Goal: Communication & Community: Answer question/provide support

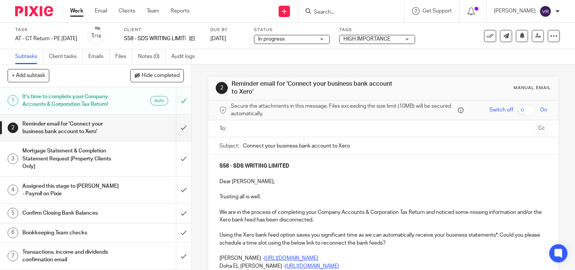
click at [245, 56] on div "Subtasks Client tasks Emails Files Notes (0) Audit logs" at bounding box center [287, 56] width 575 height 15
click at [172, 135] on input "submit" at bounding box center [96, 128] width 192 height 27
click at [181, 150] on input "submit" at bounding box center [96, 158] width 192 height 35
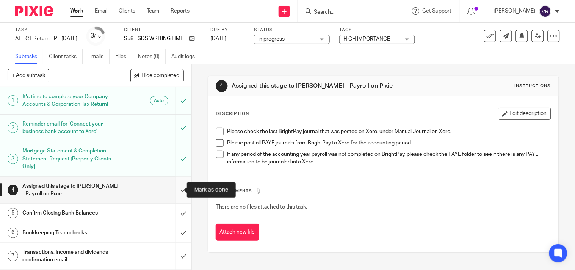
click at [178, 191] on input "submit" at bounding box center [96, 190] width 192 height 27
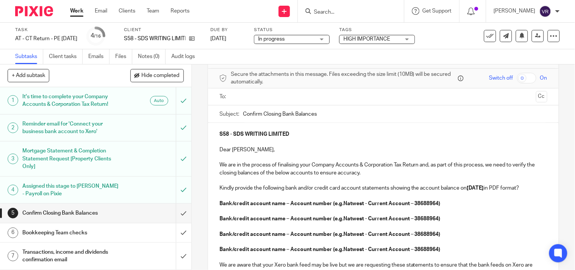
scroll to position [42, 0]
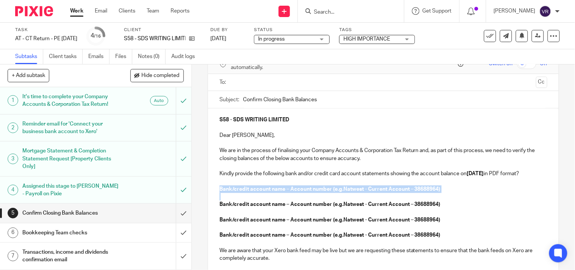
drag, startPoint x: 218, startPoint y: 198, endPoint x: 392, endPoint y: 203, distance: 174.6
click at [392, 203] on div "S58 - SDS WRITING LIMITED Dear Shain, We are in the process of finalising your …" at bounding box center [383, 211] width 351 height 206
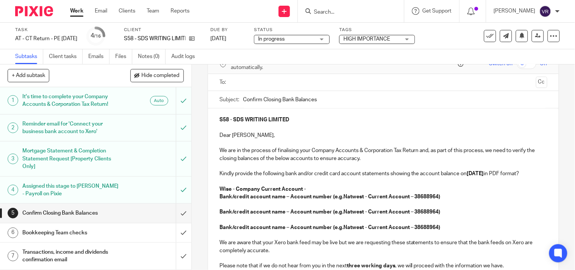
click at [312, 193] on p "Wise - Company Current Account -" at bounding box center [384, 190] width 328 height 8
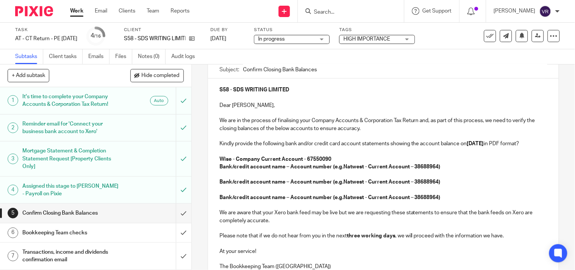
scroll to position [84, 0]
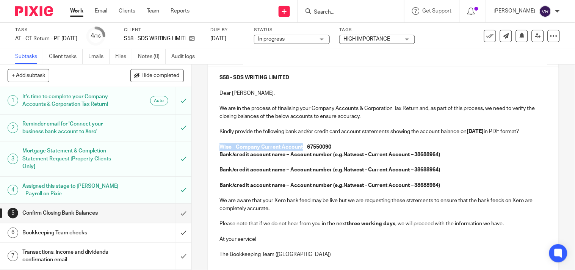
drag, startPoint x: 217, startPoint y: 155, endPoint x: 300, endPoint y: 157, distance: 82.7
click at [300, 150] on strong "Wise - Company Current Account - 67550090" at bounding box center [276, 147] width 112 height 5
copy strong "Wise - Company Current Account"
click at [215, 163] on div "S58 - SDS WRITING LIMITED Dear Shain, We are in the process of finalising your …" at bounding box center [383, 165] width 351 height 198
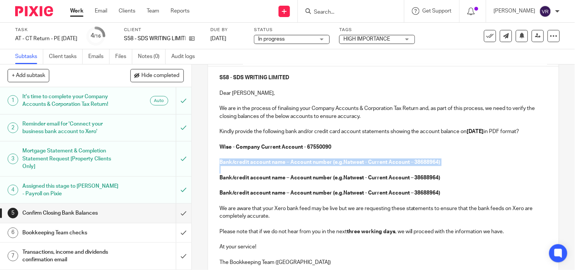
drag, startPoint x: 218, startPoint y: 171, endPoint x: 399, endPoint y: 176, distance: 181.8
click at [399, 176] on div "S58 - SDS WRITING LIMITED Dear Shain, We are in the process of finalising your …" at bounding box center [383, 169] width 351 height 206
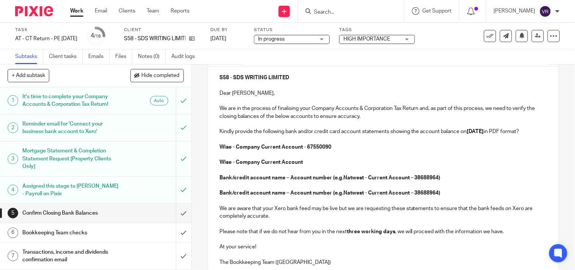
click at [305, 166] on p "Wise - Company Current Account" at bounding box center [384, 163] width 328 height 8
click at [323, 166] on p "Wise - Company Current Account - USD -" at bounding box center [384, 163] width 328 height 8
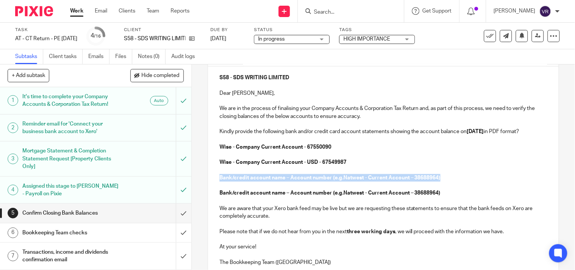
drag, startPoint x: 215, startPoint y: 187, endPoint x: 456, endPoint y: 187, distance: 240.1
click at [456, 187] on div "S58 - SDS WRITING LIMITED Dear Shain, We are in the process of finalising your …" at bounding box center [383, 169] width 351 height 206
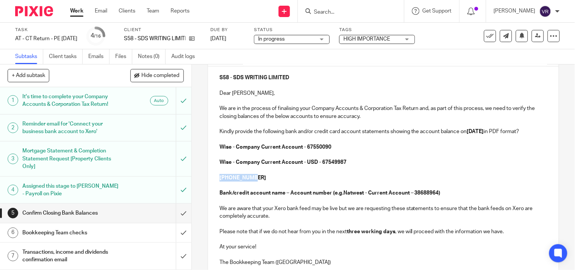
drag, startPoint x: 249, startPoint y: 184, endPoint x: 218, endPoint y: 184, distance: 31.1
click at [220, 182] on p "67-54-99-87" at bounding box center [384, 178] width 328 height 8
click at [316, 181] on strong "Wise - Company Current Account - EUR -" at bounding box center [270, 177] width 101 height 5
click at [329, 182] on p "Wise - Company Current Account - EUR -" at bounding box center [384, 178] width 328 height 8
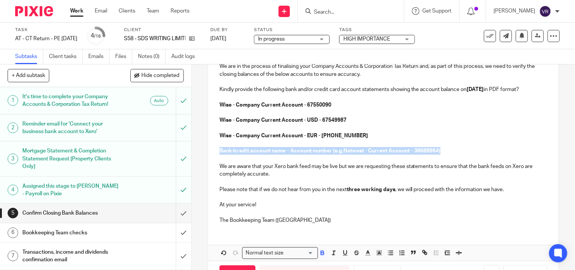
drag, startPoint x: 217, startPoint y: 158, endPoint x: 461, endPoint y: 158, distance: 243.9
click at [461, 155] on p "Bank/credit account name – Account number (e.g.Natwest - Current Account – 3868…" at bounding box center [384, 151] width 328 height 8
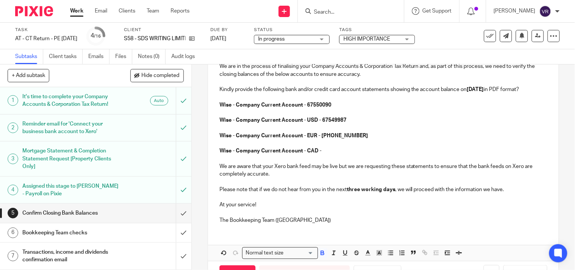
click at [328, 155] on p "Wise - Company Current Account - CAD -" at bounding box center [384, 151] width 328 height 8
click at [345, 138] on strong "Wise - Company Current Account - EUR - 67-55-02-13" at bounding box center [294, 135] width 149 height 5
click at [354, 147] on p at bounding box center [384, 144] width 328 height 8
click at [353, 155] on p "Wise - Company Current Account - CAD - 67550032" at bounding box center [384, 151] width 328 height 8
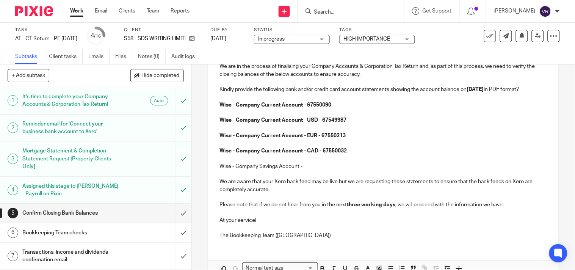
click at [312, 170] on p "Wise - Company Savings Account -" at bounding box center [384, 167] width 328 height 8
click at [340, 170] on p "Wise - Company Savings Account - 68891469" at bounding box center [384, 167] width 328 height 8
drag, startPoint x: 217, startPoint y: 175, endPoint x: 299, endPoint y: 173, distance: 81.6
click at [299, 170] on p "Wise - Company Savings Account - 68891469" at bounding box center [384, 167] width 328 height 8
click at [304, 170] on p "Wise - Company Savings Account - 68891469" at bounding box center [384, 167] width 328 height 8
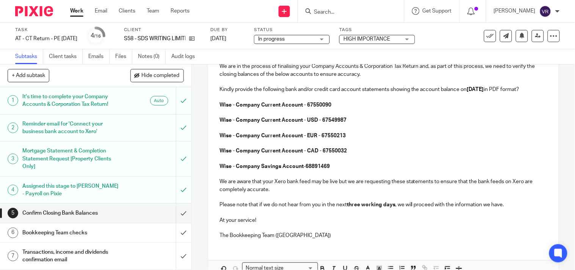
scroll to position [168, 0]
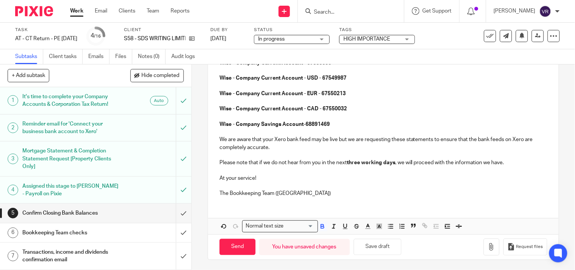
click at [340, 128] on p "Wise - Company Savings Account - 68891469" at bounding box center [384, 125] width 328 height 8
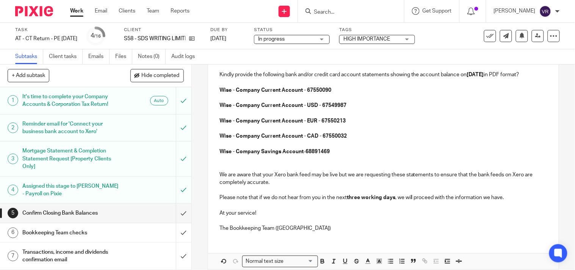
scroll to position [126, 0]
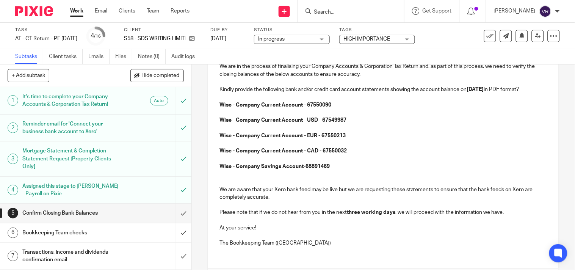
click at [225, 178] on p at bounding box center [384, 174] width 328 height 8
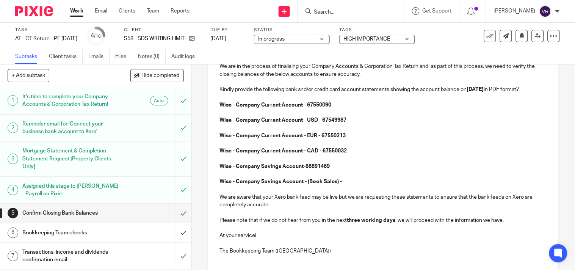
click at [357, 193] on p at bounding box center [384, 190] width 328 height 8
click at [349, 186] on p "Wise - Company Savings Account - (Book Sales) -" at bounding box center [384, 182] width 328 height 8
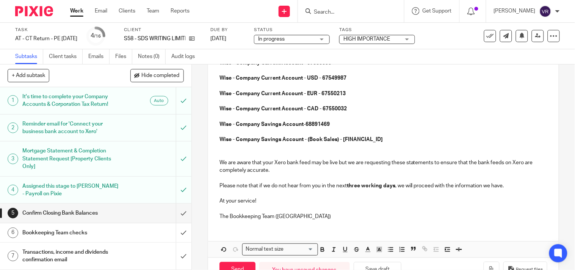
scroll to position [200, 0]
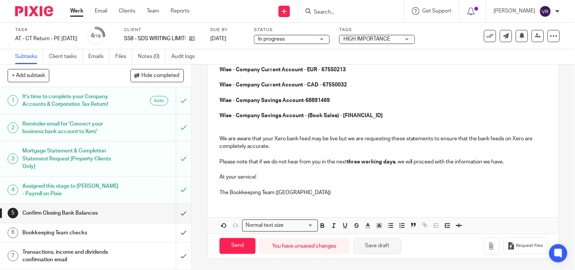
click at [370, 243] on button "Save draft" at bounding box center [378, 246] width 48 height 16
click at [223, 126] on p at bounding box center [384, 124] width 328 height 8
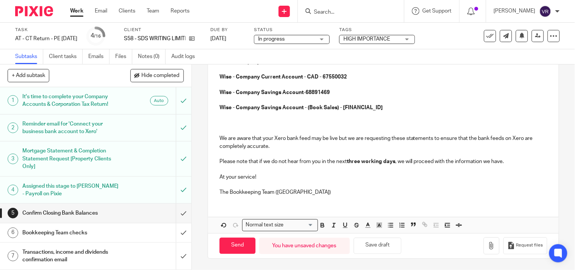
click at [224, 119] on p at bounding box center [384, 116] width 328 height 8
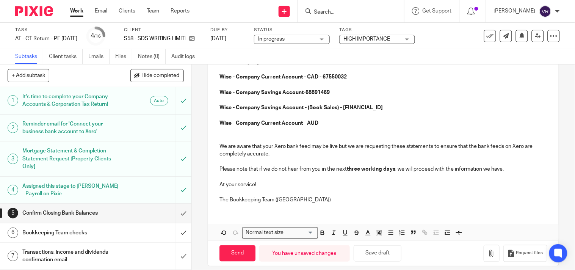
click at [346, 127] on p "Wise - Company Current Account - AUD -" at bounding box center [384, 123] width 328 height 8
click at [228, 142] on p at bounding box center [384, 139] width 328 height 8
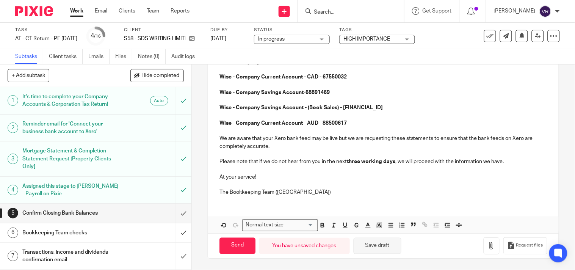
click at [376, 253] on button "Save draft" at bounding box center [378, 246] width 48 height 16
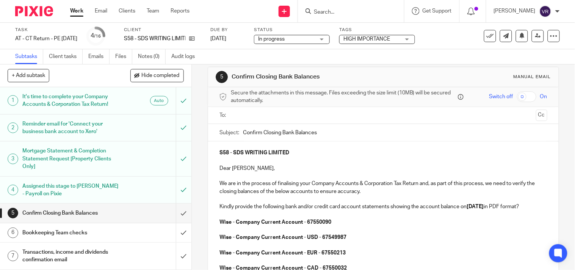
scroll to position [0, 0]
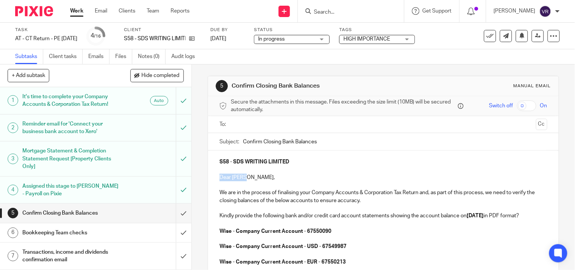
drag, startPoint x: 217, startPoint y: 177, endPoint x: 242, endPoint y: 179, distance: 25.5
click at [232, 178] on p "Dear Shain," at bounding box center [384, 178] width 328 height 8
click at [234, 178] on p "Dear Shain," at bounding box center [384, 178] width 328 height 8
click at [281, 179] on p "Dear Dr. Shain," at bounding box center [384, 178] width 328 height 8
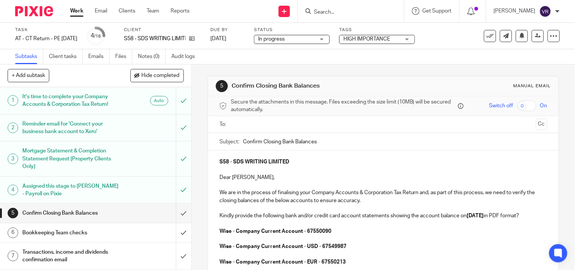
scroll to position [42, 0]
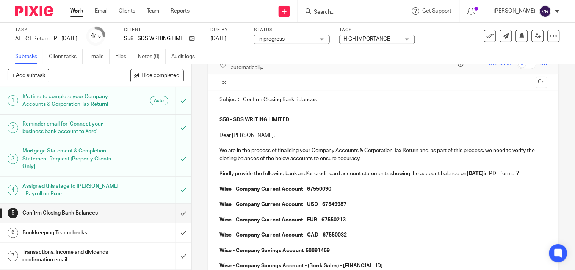
click at [250, 137] on p "Dear Dr. Shain," at bounding box center [384, 136] width 328 height 8
click at [262, 138] on p "Dear Dr. Shain," at bounding box center [384, 136] width 328 height 8
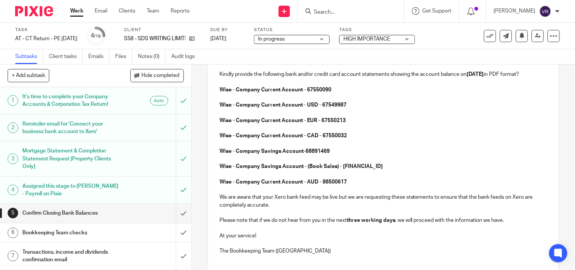
scroll to position [208, 0]
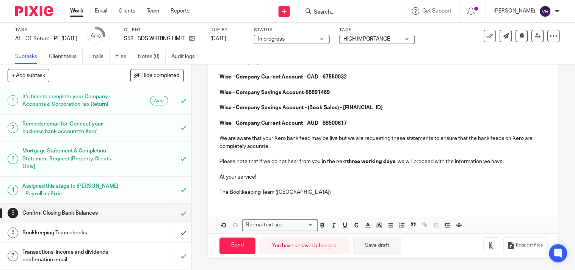
click at [373, 247] on button "Save draft" at bounding box center [378, 246] width 48 height 16
click at [385, 249] on button "Save draft" at bounding box center [378, 246] width 48 height 16
click at [372, 247] on button "Save draft" at bounding box center [378, 246] width 48 height 16
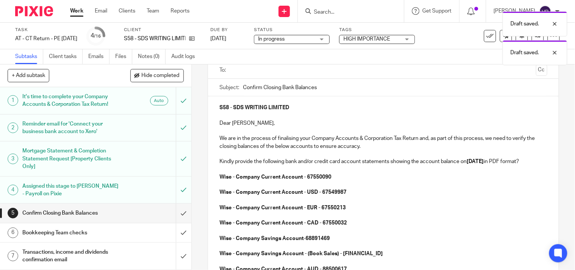
scroll to position [39, 0]
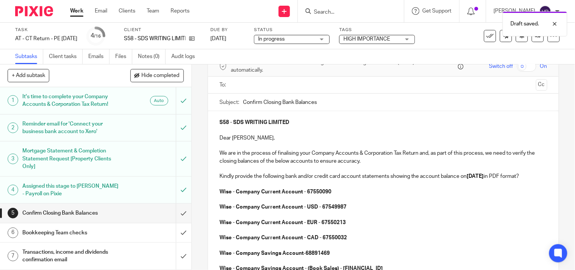
click at [315, 40] on span "In progress" at bounding box center [286, 39] width 57 height 8
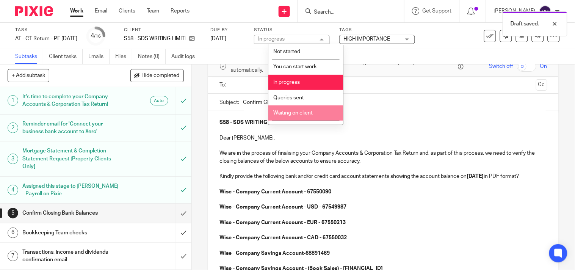
click at [307, 112] on span "Waiting on client" at bounding box center [293, 112] width 39 height 5
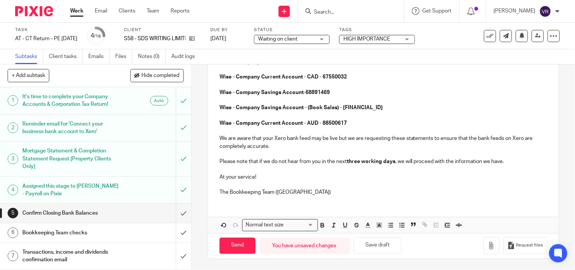
scroll to position [208, 0]
click at [384, 248] on button "Save draft" at bounding box center [378, 246] width 48 height 16
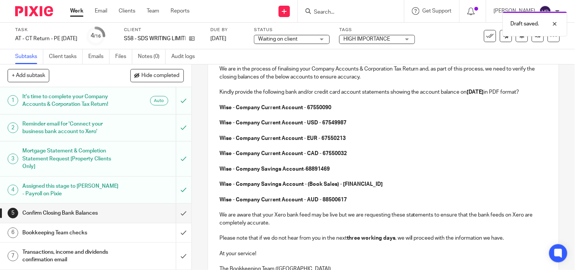
scroll to position [166, 0]
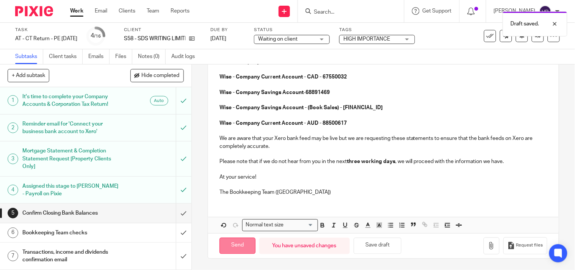
click at [245, 243] on input "Send" at bounding box center [238, 246] width 36 height 16
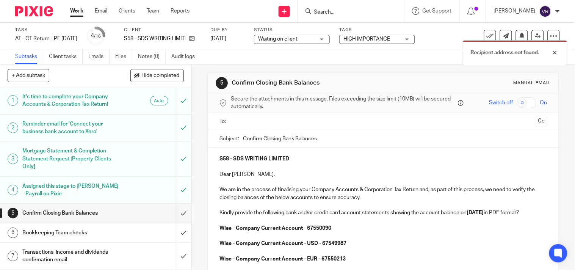
scroll to position [0, 0]
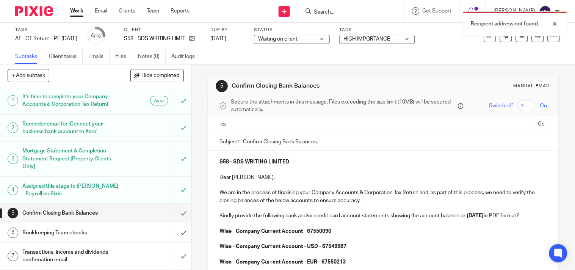
click at [297, 124] on input "text" at bounding box center [384, 124] width 300 height 9
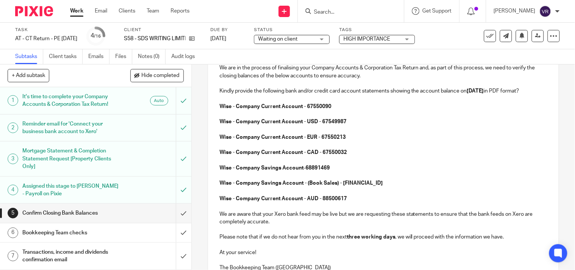
scroll to position [210, 0]
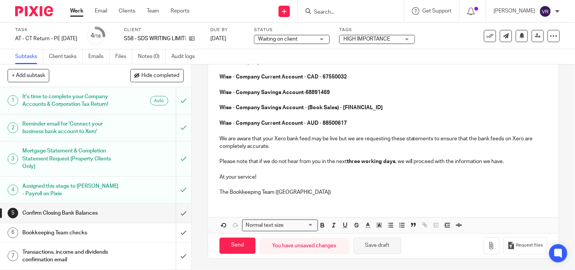
click at [371, 251] on button "Save draft" at bounding box center [378, 246] width 48 height 16
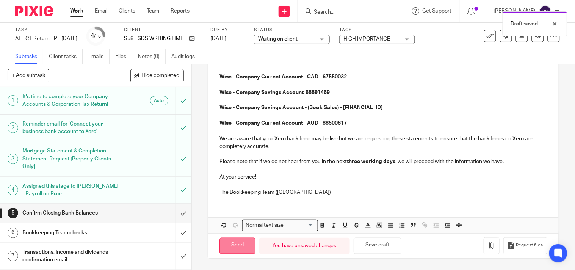
click at [234, 247] on input "Send" at bounding box center [238, 246] width 36 height 16
type input "Sent"
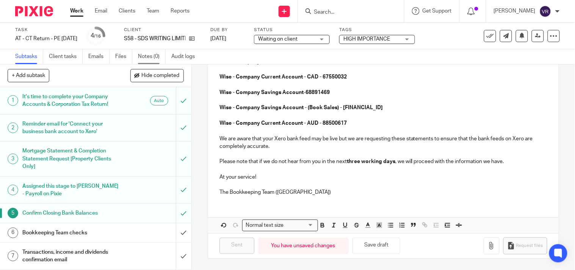
click at [149, 53] on link "Notes (0)" at bounding box center [152, 56] width 28 height 15
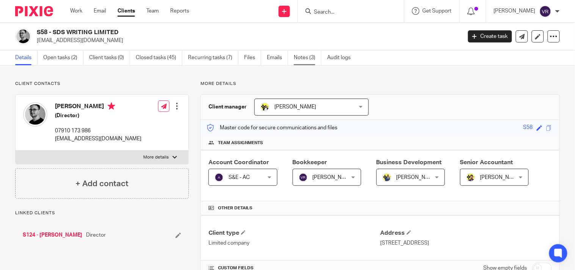
click at [304, 58] on link "Notes (3)" at bounding box center [308, 57] width 28 height 15
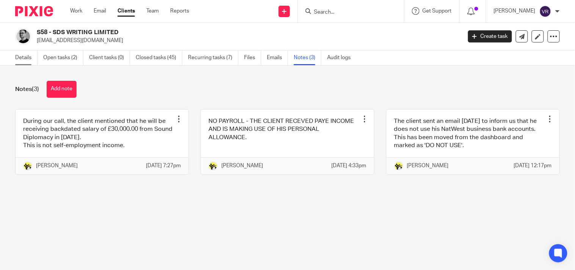
click at [23, 53] on link "Details" at bounding box center [26, 57] width 22 height 15
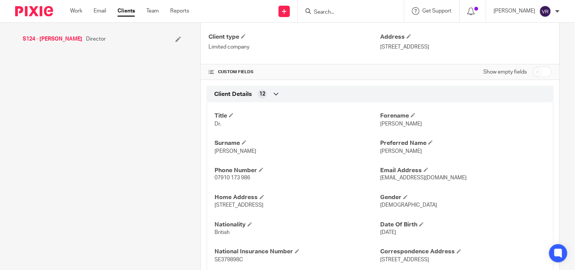
scroll to position [211, 0]
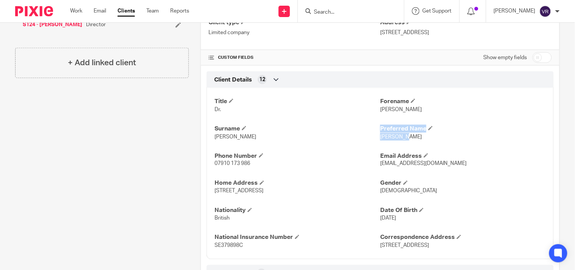
drag, startPoint x: 375, startPoint y: 137, endPoint x: 429, endPoint y: 137, distance: 54.2
click at [429, 137] on div "Title Dr. Forename [PERSON_NAME] Surname [PERSON_NAME] Preferred Name [PERSON_N…" at bounding box center [380, 170] width 347 height 177
click at [374, 138] on p "[PERSON_NAME]" at bounding box center [298, 137] width 166 height 8
drag, startPoint x: 377, startPoint y: 138, endPoint x: 409, endPoint y: 138, distance: 31.5
click at [409, 138] on p "[PERSON_NAME]" at bounding box center [463, 137] width 166 height 8
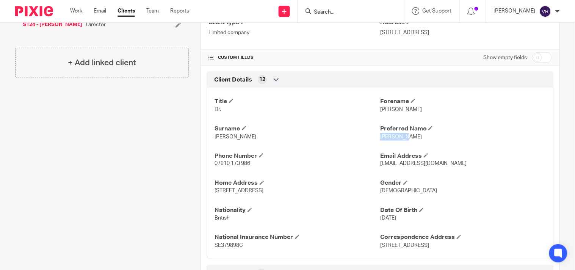
copy span "[PERSON_NAME]"
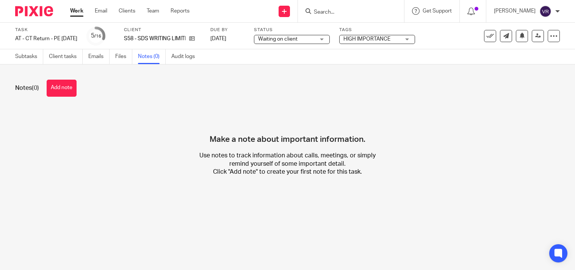
click at [58, 84] on button "Add note" at bounding box center [62, 88] width 30 height 17
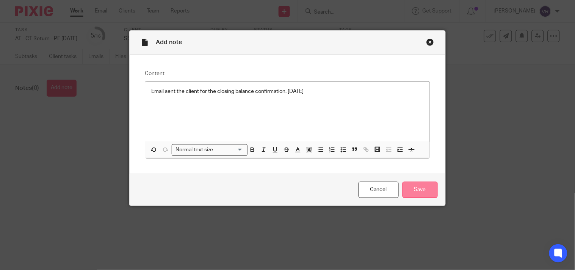
click at [423, 188] on input "Save" at bounding box center [420, 190] width 35 height 16
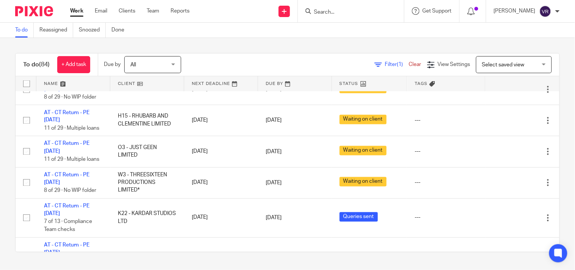
scroll to position [559, 0]
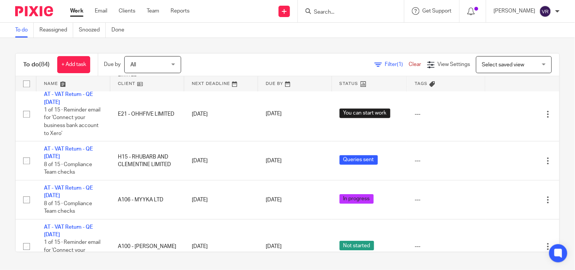
click at [77, 14] on link "Work" at bounding box center [76, 11] width 13 height 8
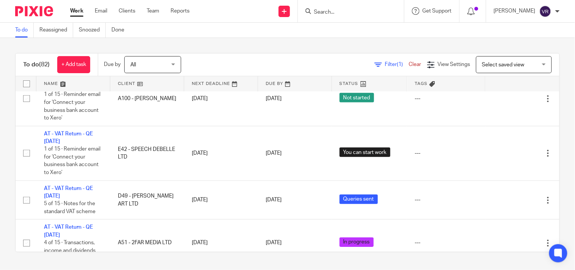
scroll to position [632, 0]
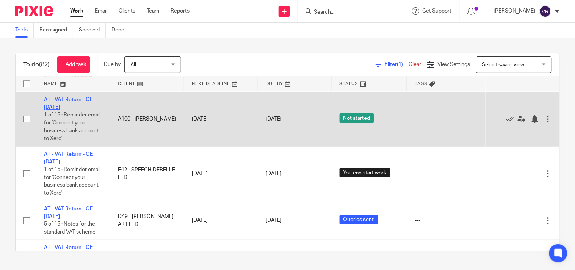
click at [52, 110] on link "AT - VAT Return - QE [DATE]" at bounding box center [68, 103] width 49 height 13
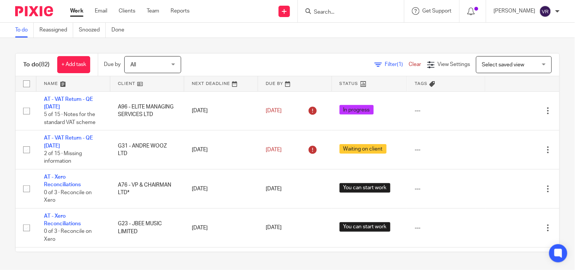
click at [267, 47] on div "To do (82) + Add task Due by All All [DATE] [DATE] This week Next week This mon…" at bounding box center [287, 153] width 575 height 230
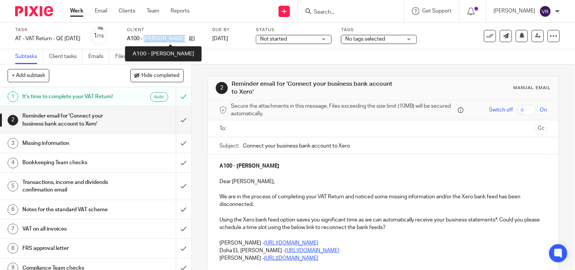
drag, startPoint x: 156, startPoint y: 37, endPoint x: 206, endPoint y: 43, distance: 50.4
click at [203, 43] on div "Client A100 - CLARE-HOPE ASHITEY" at bounding box center [165, 36] width 76 height 18
copy div "CLARE-HOPE ASHITEY"
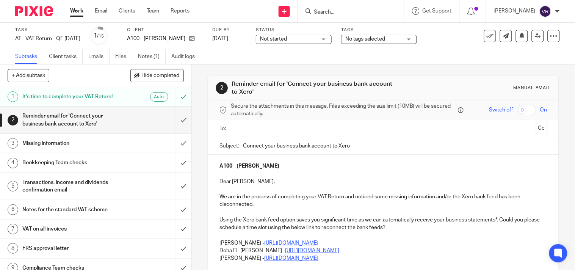
click at [244, 50] on div "Subtasks Client tasks Emails Files Notes (1) Audit logs" at bounding box center [287, 56] width 575 height 15
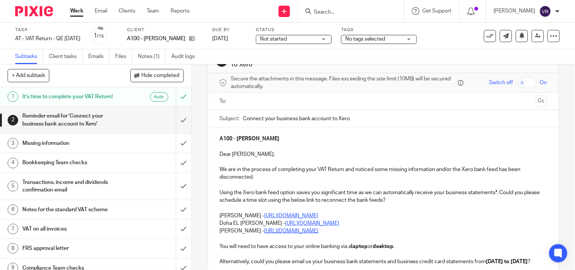
scroll to position [42, 0]
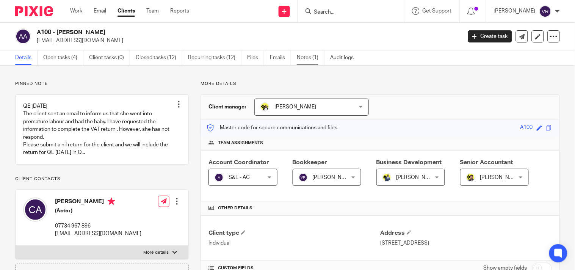
click at [310, 61] on link "Notes (1)" at bounding box center [311, 57] width 28 height 15
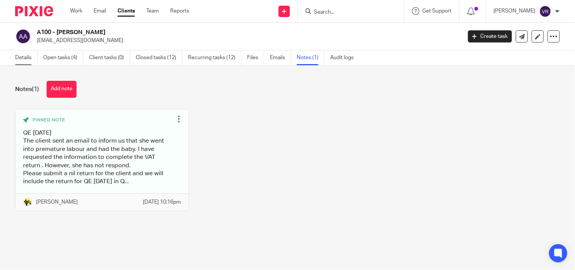
click at [26, 56] on link "Details" at bounding box center [26, 57] width 22 height 15
click at [341, 61] on link "Audit logs" at bounding box center [344, 57] width 29 height 15
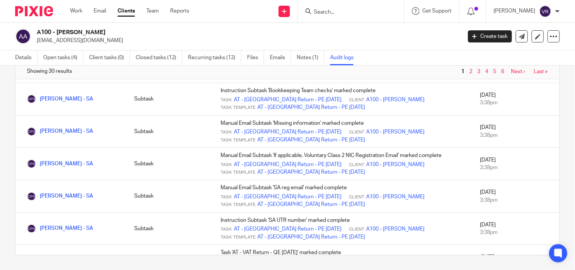
scroll to position [720, 0]
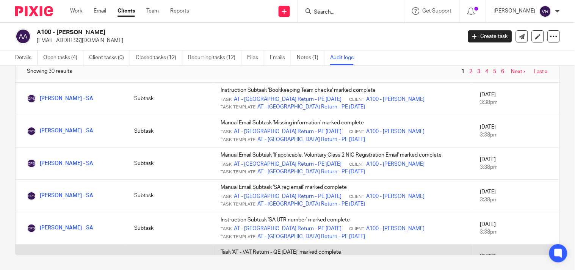
click at [277, 258] on link "AT - VAT Return - QE [DATE]" at bounding box center [266, 262] width 65 height 8
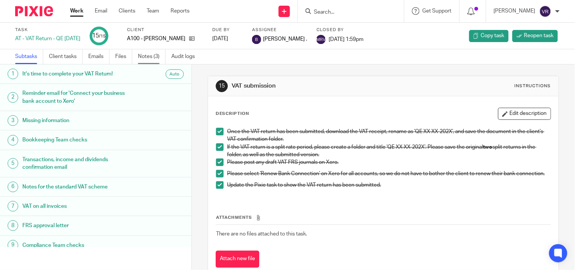
click at [150, 54] on link "Notes (3)" at bounding box center [152, 56] width 28 height 15
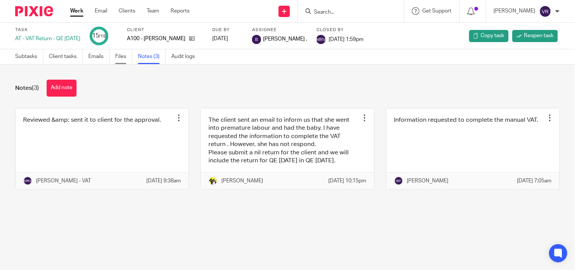
click at [122, 59] on link "Files" at bounding box center [123, 56] width 17 height 15
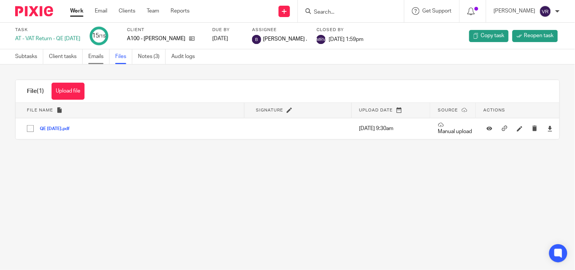
click at [101, 57] on link "Emails" at bounding box center [98, 56] width 21 height 15
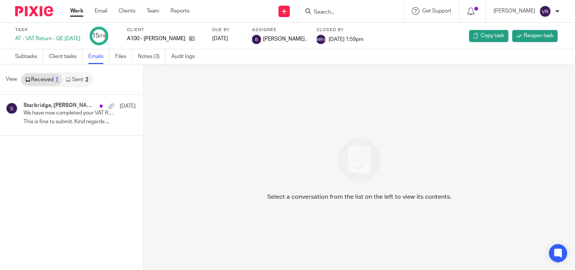
click at [84, 81] on link "Sent 3" at bounding box center [77, 80] width 30 height 12
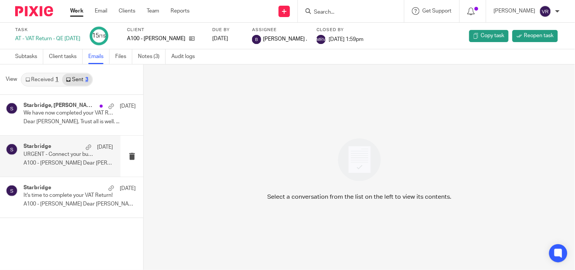
click at [82, 160] on p "A100 - CLARE-HOPE ASHITEY Dear Clare-Hope, ..." at bounding box center [69, 163] width 90 height 6
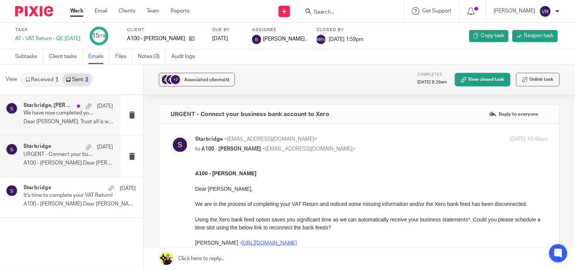
click at [82, 124] on p "Dear Clare-Hope, Trust all is well. ..." at bounding box center [69, 122] width 90 height 6
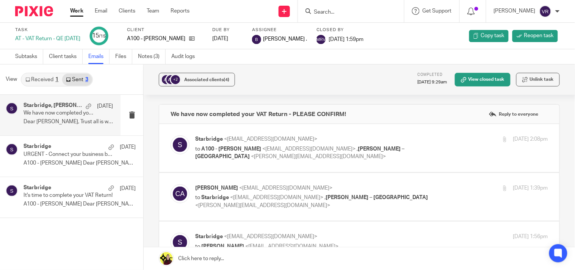
click at [439, 192] on div "Clare Ashitey <cashitey@hotmail.com> to Starbridge <info@starbridge.uk> , Billi…" at bounding box center [371, 196] width 353 height 25
checkbox input "true"
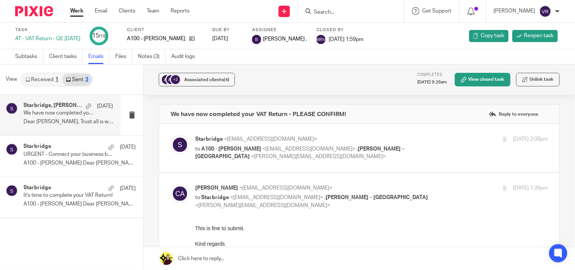
click at [435, 156] on div "Starbridge <info@starbridge.uk> to A100 - CLARE-HOPE ASHITEY <cashitey@hotmail.…" at bounding box center [371, 147] width 353 height 25
checkbox input "true"
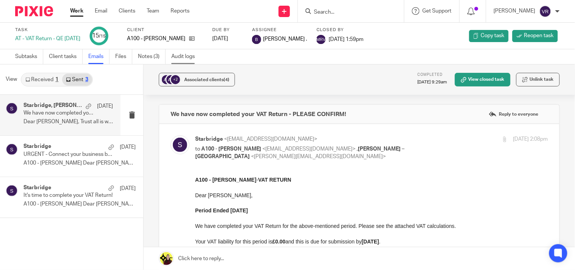
click at [174, 57] on link "Audit logs" at bounding box center [185, 56] width 29 height 15
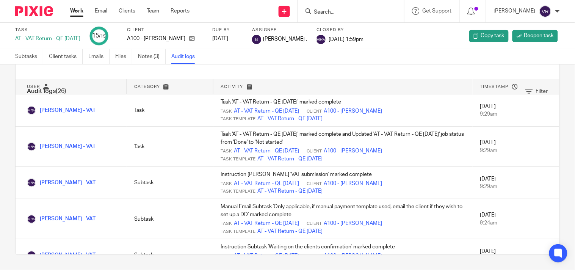
click at [182, 56] on link "Audit logs" at bounding box center [185, 56] width 29 height 15
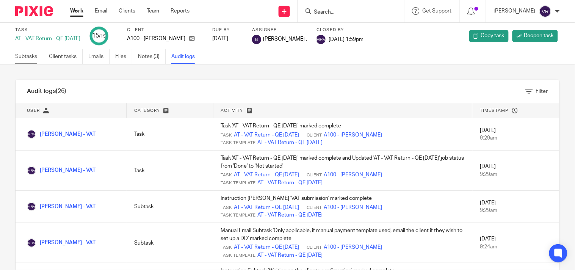
click at [28, 61] on link "Subtasks" at bounding box center [29, 56] width 28 height 15
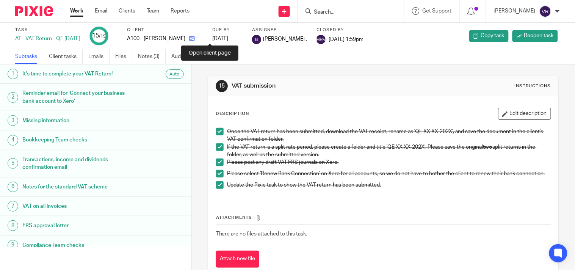
click at [195, 39] on icon at bounding box center [192, 39] width 6 height 6
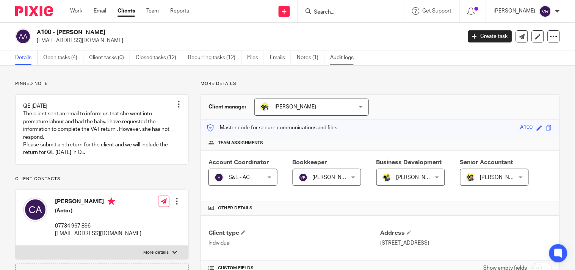
click at [352, 63] on link "Audit logs" at bounding box center [344, 57] width 29 height 15
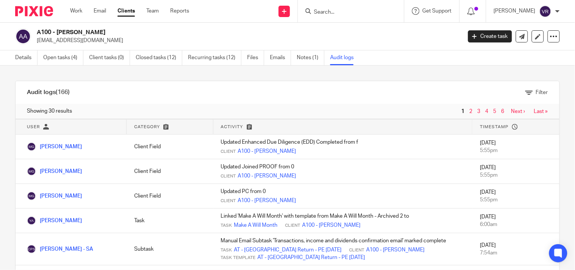
click at [470, 112] on link "2" at bounding box center [471, 111] width 3 height 5
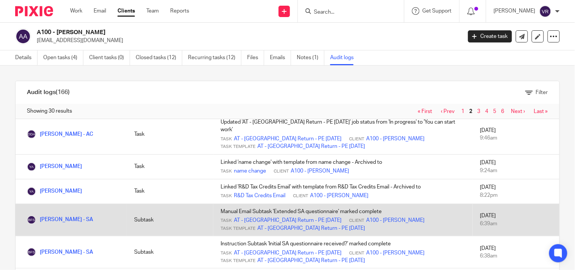
scroll to position [40, 0]
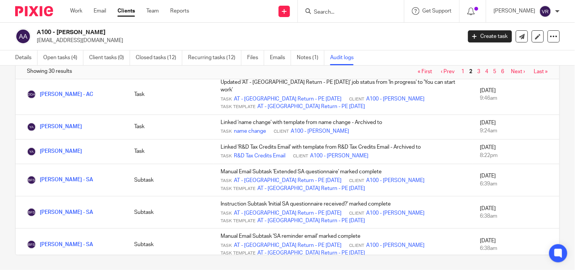
click at [478, 71] on link "3" at bounding box center [479, 71] width 3 height 5
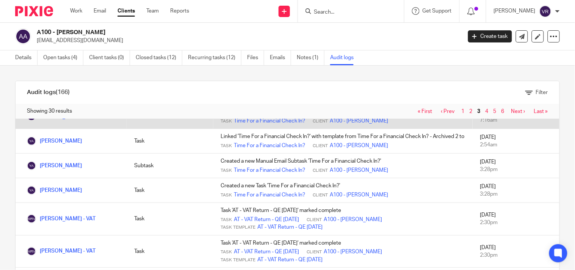
scroll to position [126, 0]
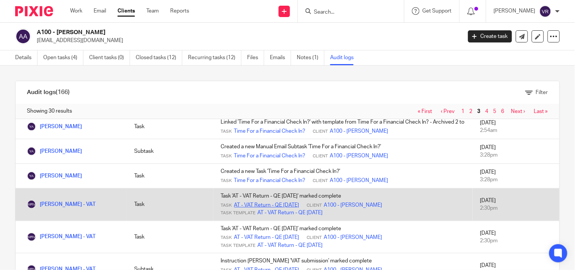
click at [277, 209] on link "AT - VAT Return - QE [DATE]" at bounding box center [266, 205] width 65 height 8
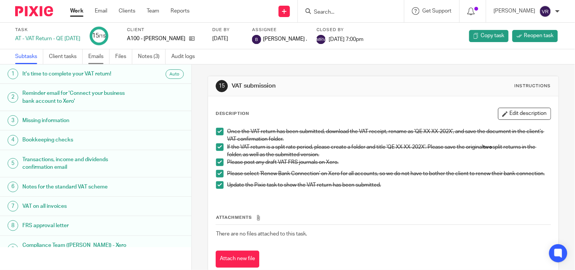
click at [104, 56] on link "Emails" at bounding box center [98, 56] width 21 height 15
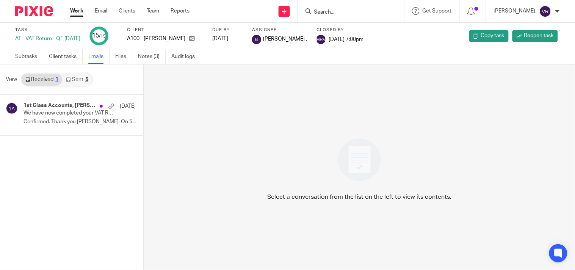
click at [85, 79] on div "5" at bounding box center [86, 79] width 3 height 5
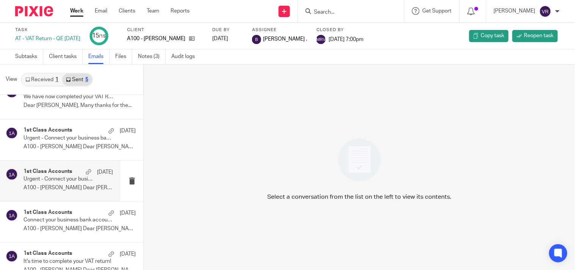
scroll to position [30, 0]
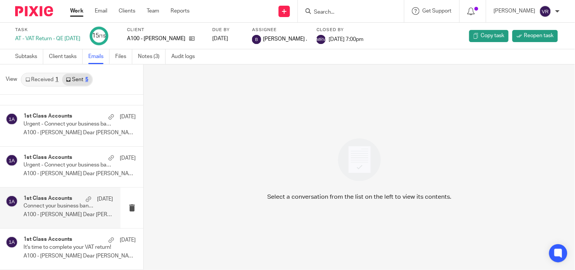
click at [71, 219] on div "1st Class Accounts 1 Apr Connect your business bank account to Xero A100 - CLAR…" at bounding box center [69, 207] width 90 height 25
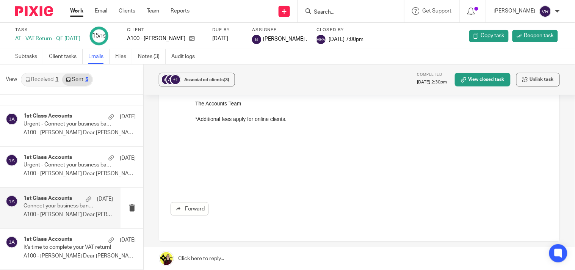
scroll to position [211, 0]
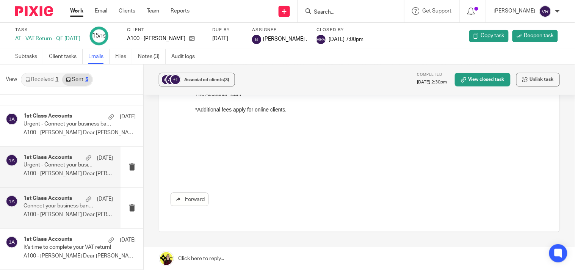
click at [82, 177] on p "A100 - CLARE-HOPE ASHITEY Dear Clare-Hope, ..." at bounding box center [69, 174] width 90 height 6
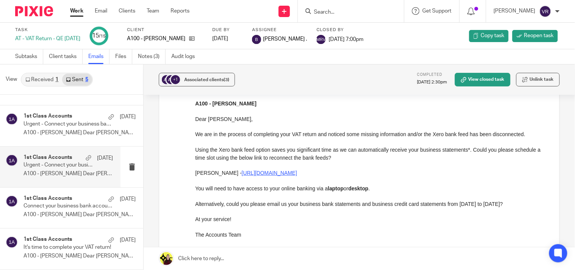
scroll to position [84, 0]
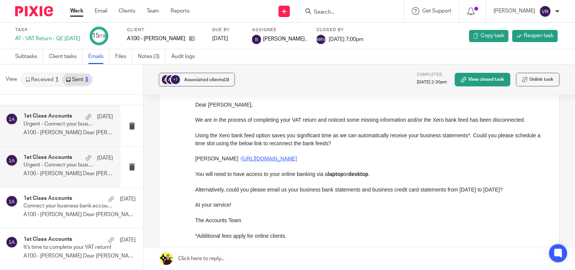
click at [76, 133] on p "A100 - CLARE-HOPE ASHITEY Dear Clare-Hope, ..." at bounding box center [69, 133] width 90 height 6
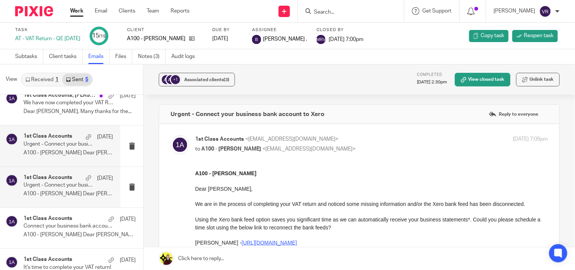
scroll to position [0, 0]
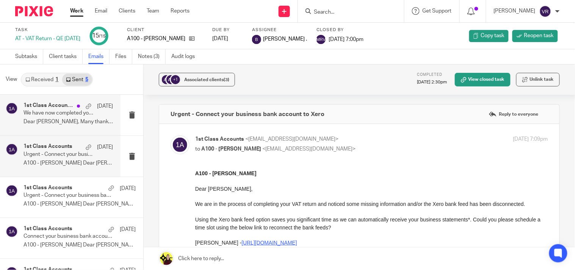
click at [79, 123] on p "Dear Clare-Hope, Many thanks for the..." at bounding box center [69, 122] width 90 height 6
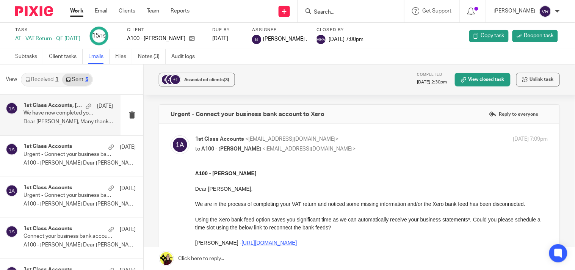
click at [79, 123] on p "Dear Clare-Hope, Many thanks for the..." at bounding box center [69, 122] width 90 height 6
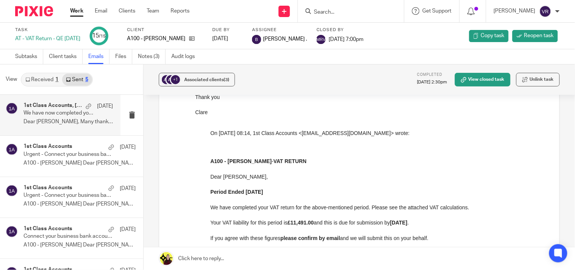
scroll to position [211, 0]
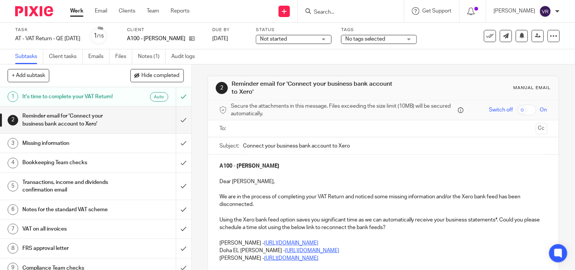
click at [119, 142] on div "Missing information" at bounding box center [95, 143] width 146 height 11
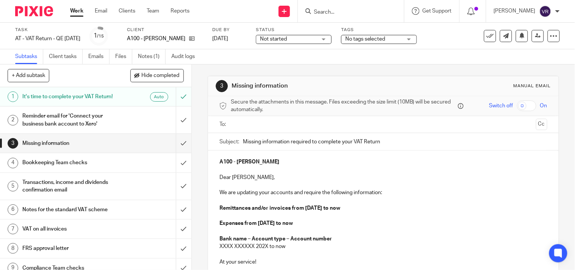
scroll to position [42, 0]
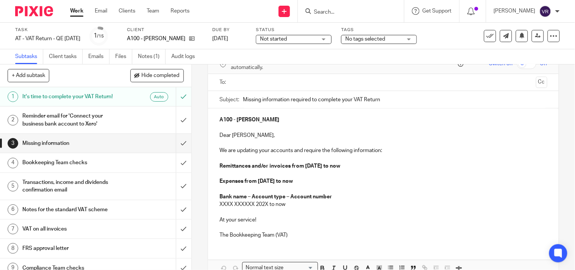
click at [220, 164] on strong "Remittances and/or invoices from [DATE] to now" at bounding box center [280, 166] width 121 height 5
click at [320, 167] on strong "Remittances and/or invoices from [DATE] to now" at bounding box center [280, 166] width 121 height 5
click at [321, 167] on strong "Remittances and/or invoices from [DATE] to now" at bounding box center [280, 166] width 121 height 5
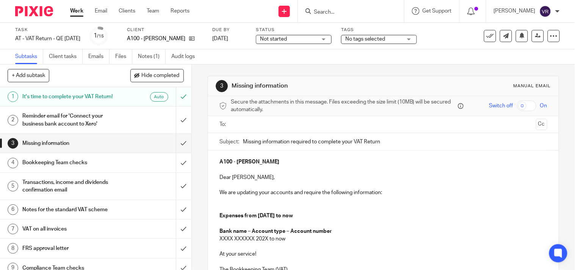
click at [220, 215] on strong "Expenses from [DATE] to now" at bounding box center [257, 215] width 74 height 5
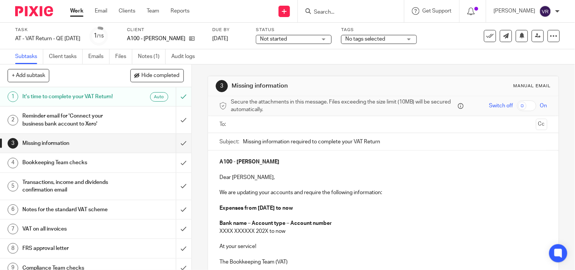
scroll to position [42, 0]
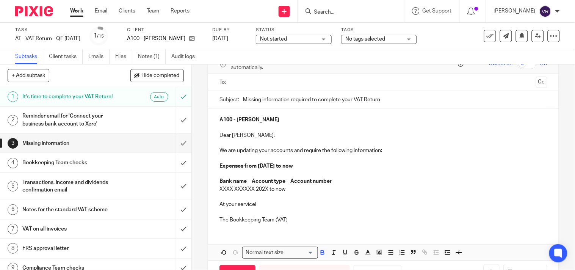
click at [215, 180] on div "A100 - [PERSON_NAME] Dear [PERSON_NAME]-Hope, We are updating your accounts and…" at bounding box center [383, 168] width 351 height 121
drag, startPoint x: 218, startPoint y: 180, endPoint x: 335, endPoint y: 175, distance: 117.0
click at [220, 180] on strong "Bank name – Account type – Account number" at bounding box center [276, 181] width 113 height 5
click at [278, 167] on strong "Expenses from [DATE] to now" at bounding box center [257, 166] width 74 height 5
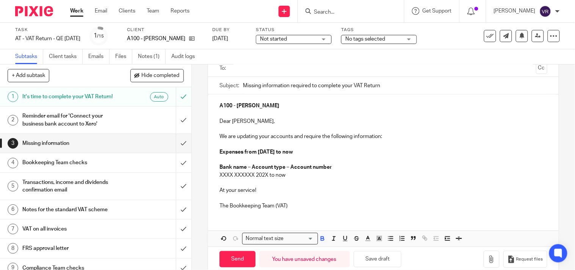
scroll to position [70, 0]
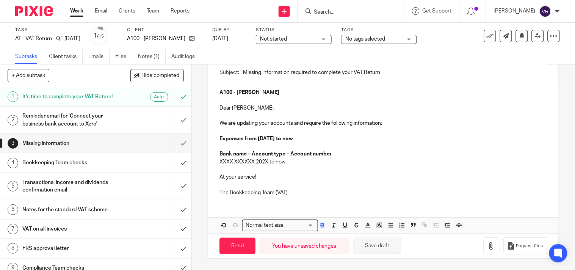
click at [380, 248] on button "Save draft" at bounding box center [378, 246] width 48 height 16
click at [220, 151] on strong "Bank name – Account type – Account number" at bounding box center [276, 153] width 113 height 5
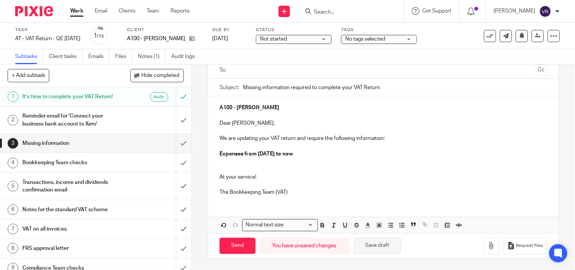
click at [382, 249] on button "Save draft" at bounding box center [378, 246] width 48 height 16
click at [338, 162] on p at bounding box center [384, 162] width 328 height 8
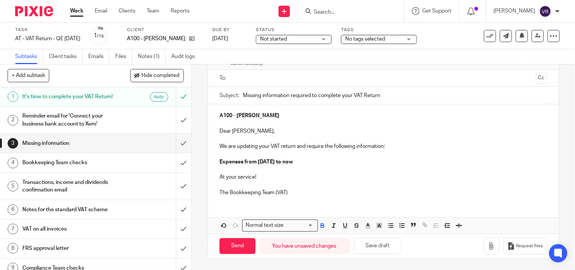
scroll to position [47, 0]
click at [384, 245] on button "Save draft" at bounding box center [378, 246] width 48 height 16
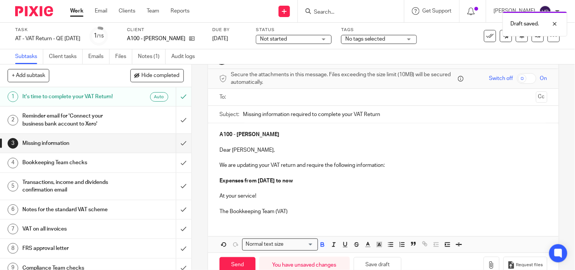
scroll to position [42, 0]
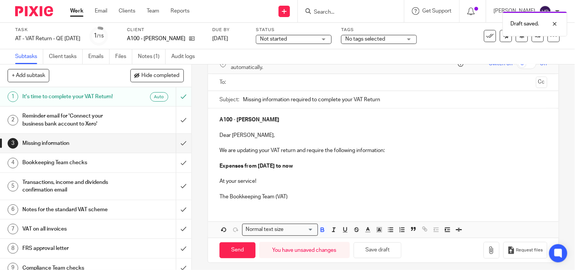
click at [324, 167] on p "Expenses from [DATE] to now" at bounding box center [384, 163] width 328 height 16
click at [318, 170] on p at bounding box center [384, 174] width 328 height 8
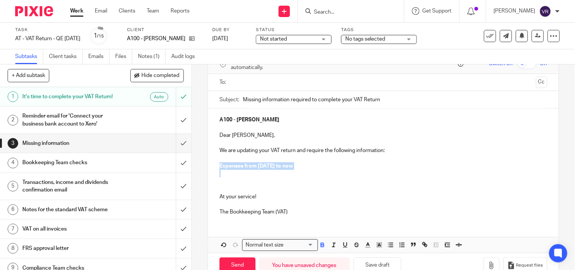
copy p "Expenses from [DATE] to now"
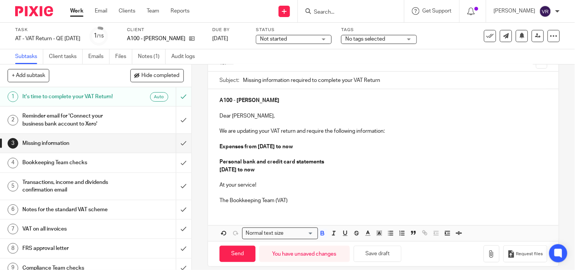
scroll to position [70, 0]
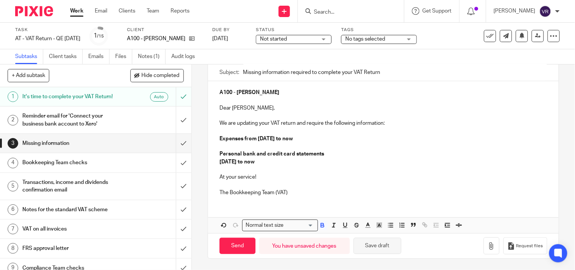
click at [379, 253] on button "Save draft" at bounding box center [378, 246] width 48 height 16
click at [387, 245] on button "Save draft" at bounding box center [378, 246] width 48 height 16
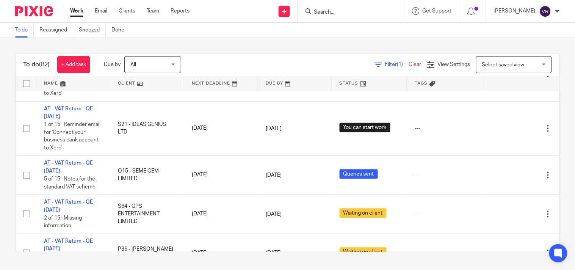
scroll to position [1096, 0]
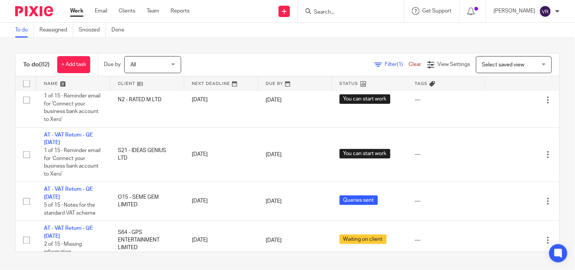
click at [297, 42] on div "To do (82) + Add task Due by All All [DATE] [DATE] This week Next week This mon…" at bounding box center [287, 153] width 575 height 230
click at [338, 33] on div "To do Reassigned Snoozed Done" at bounding box center [287, 30] width 575 height 15
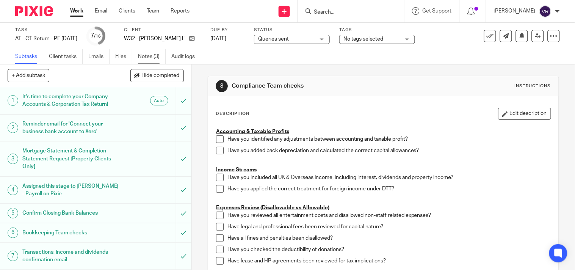
click at [150, 57] on link "Notes (3)" at bounding box center [152, 56] width 28 height 15
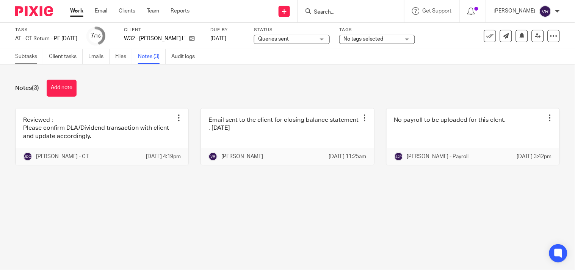
click at [22, 63] on link "Subtasks" at bounding box center [29, 56] width 28 height 15
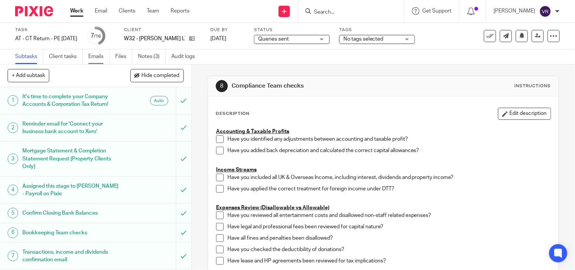
click at [97, 61] on link "Emails" at bounding box center [98, 56] width 21 height 15
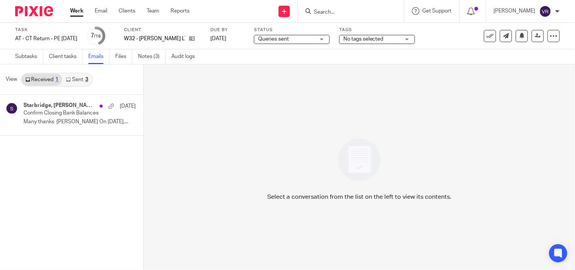
click at [84, 80] on link "Sent 3" at bounding box center [77, 80] width 30 height 12
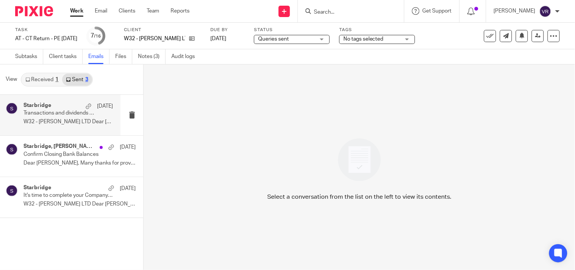
click at [61, 114] on p "Transactions and dividends confirmation required to complete your Company Accou…" at bounding box center [60, 113] width 72 height 6
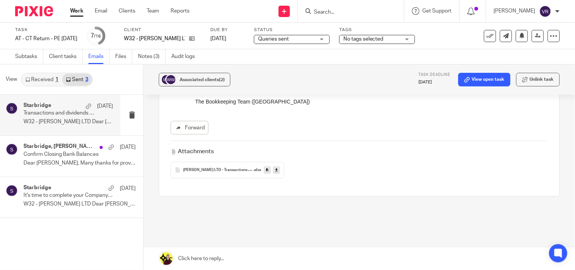
scroll to position [236, 0]
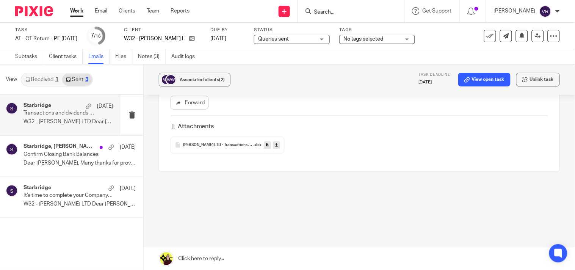
click at [276, 147] on icon at bounding box center [276, 145] width 3 height 6
click at [195, 39] on icon at bounding box center [192, 39] width 6 height 6
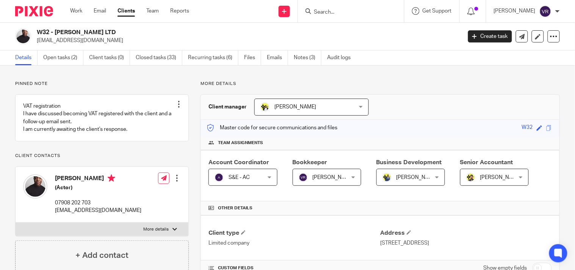
click at [63, 12] on div "Work Email Clients Team Reports Work Email Clients Team Reports Settings" at bounding box center [132, 11] width 138 height 22
click at [70, 10] on link "Work" at bounding box center [76, 11] width 12 height 8
